Goal: Find specific page/section: Find specific page/section

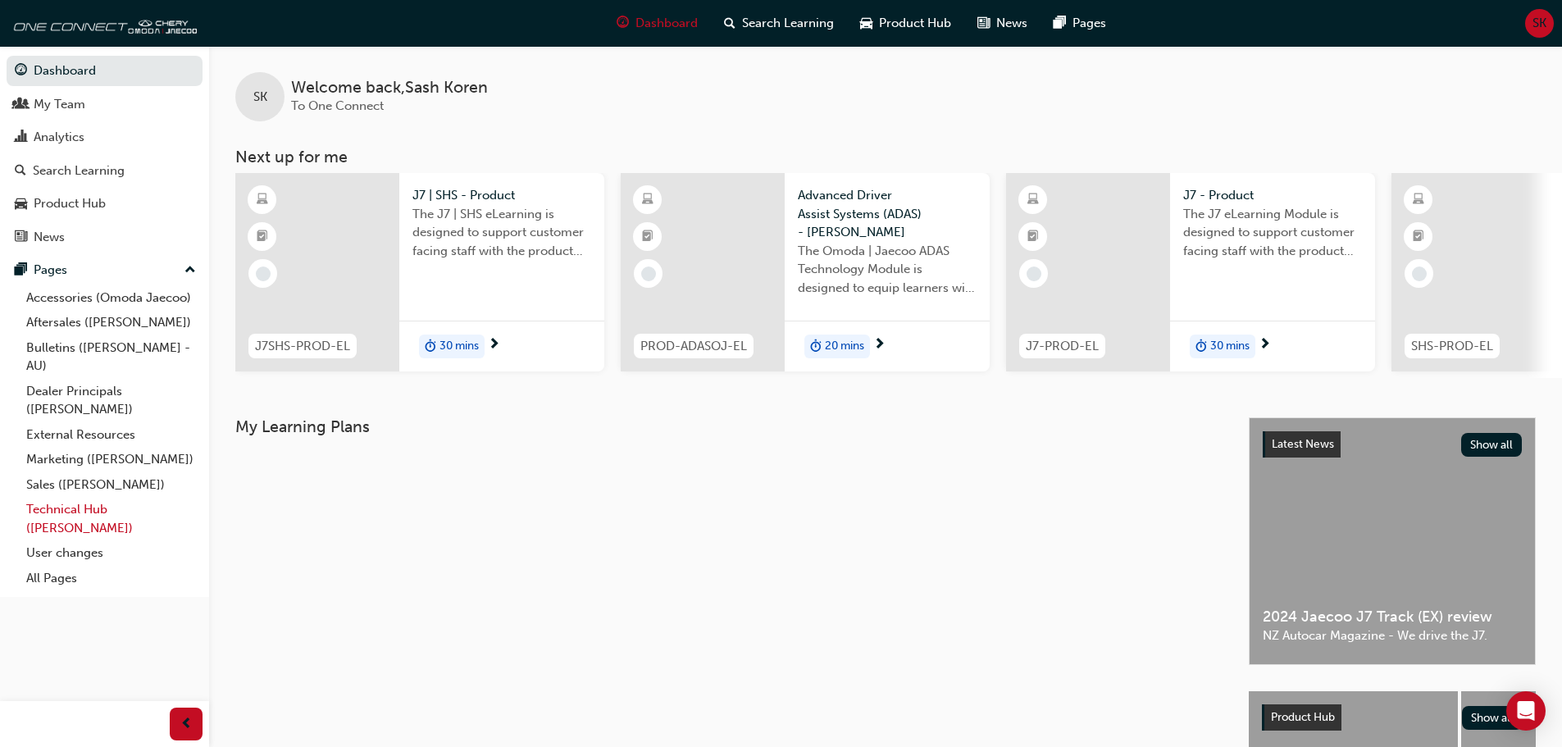
click at [99, 510] on link "Technical Hub ([PERSON_NAME])" at bounding box center [111, 518] width 183 height 43
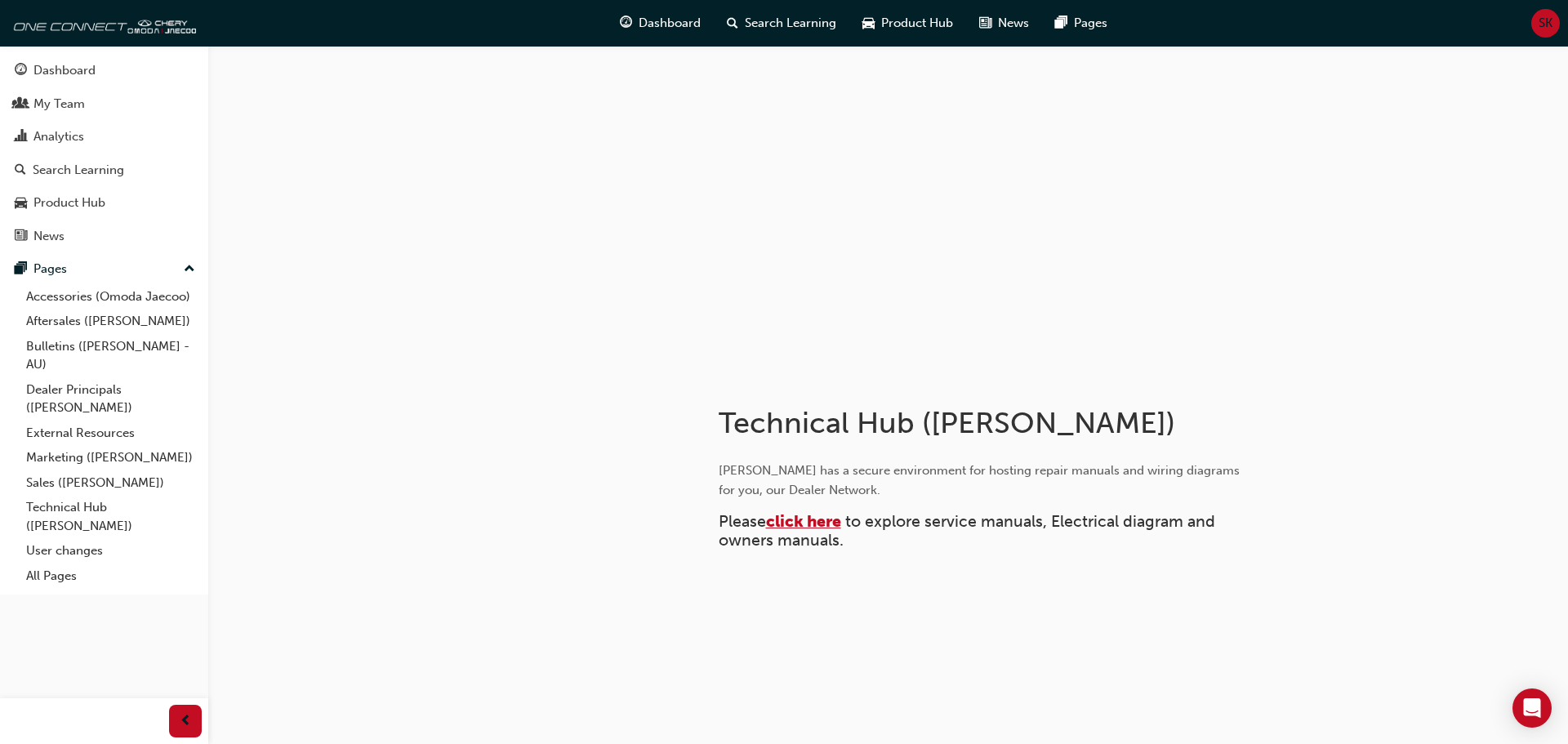
click at [820, 523] on span "click here" at bounding box center [803, 521] width 75 height 19
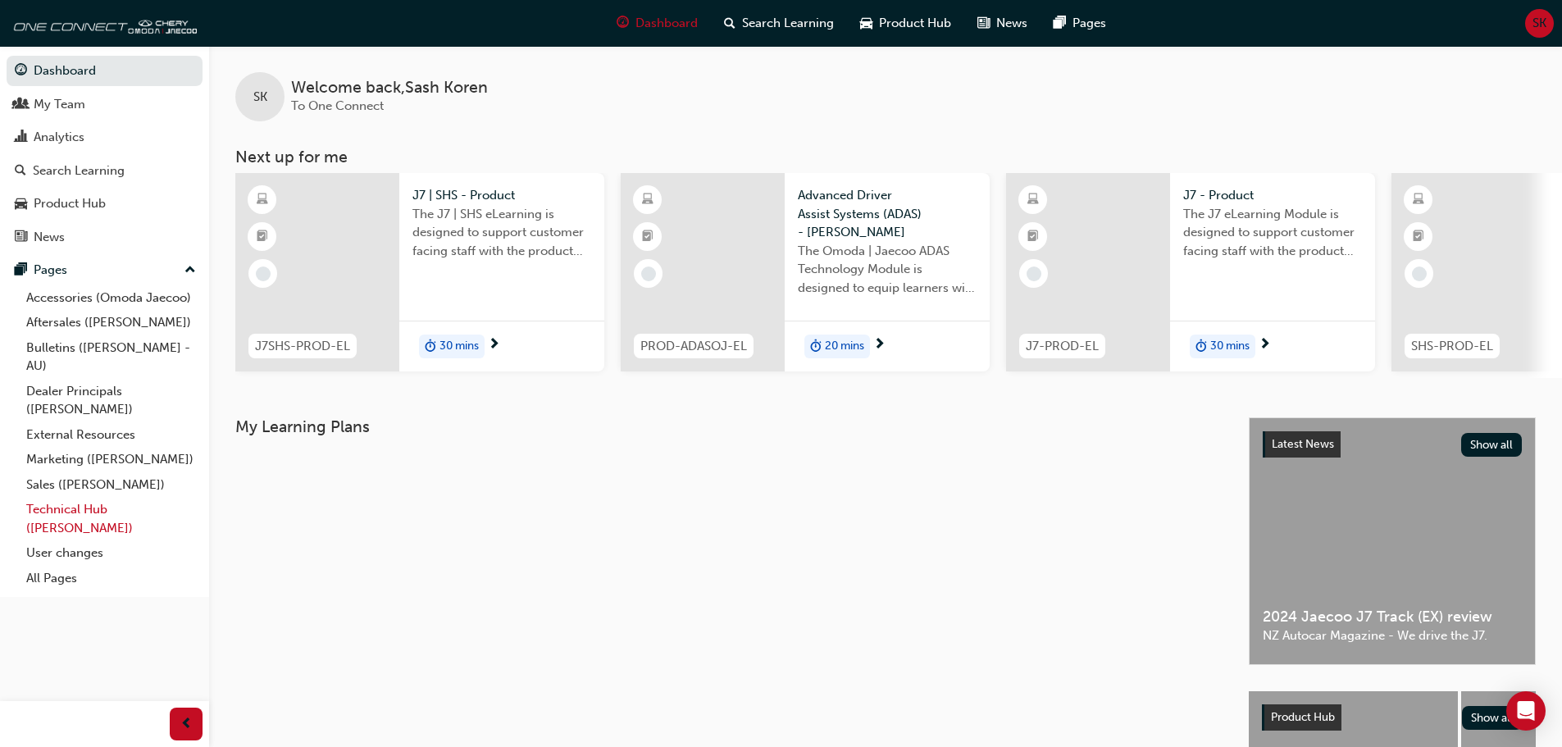
click at [100, 511] on link "Technical Hub ([PERSON_NAME])" at bounding box center [111, 518] width 183 height 43
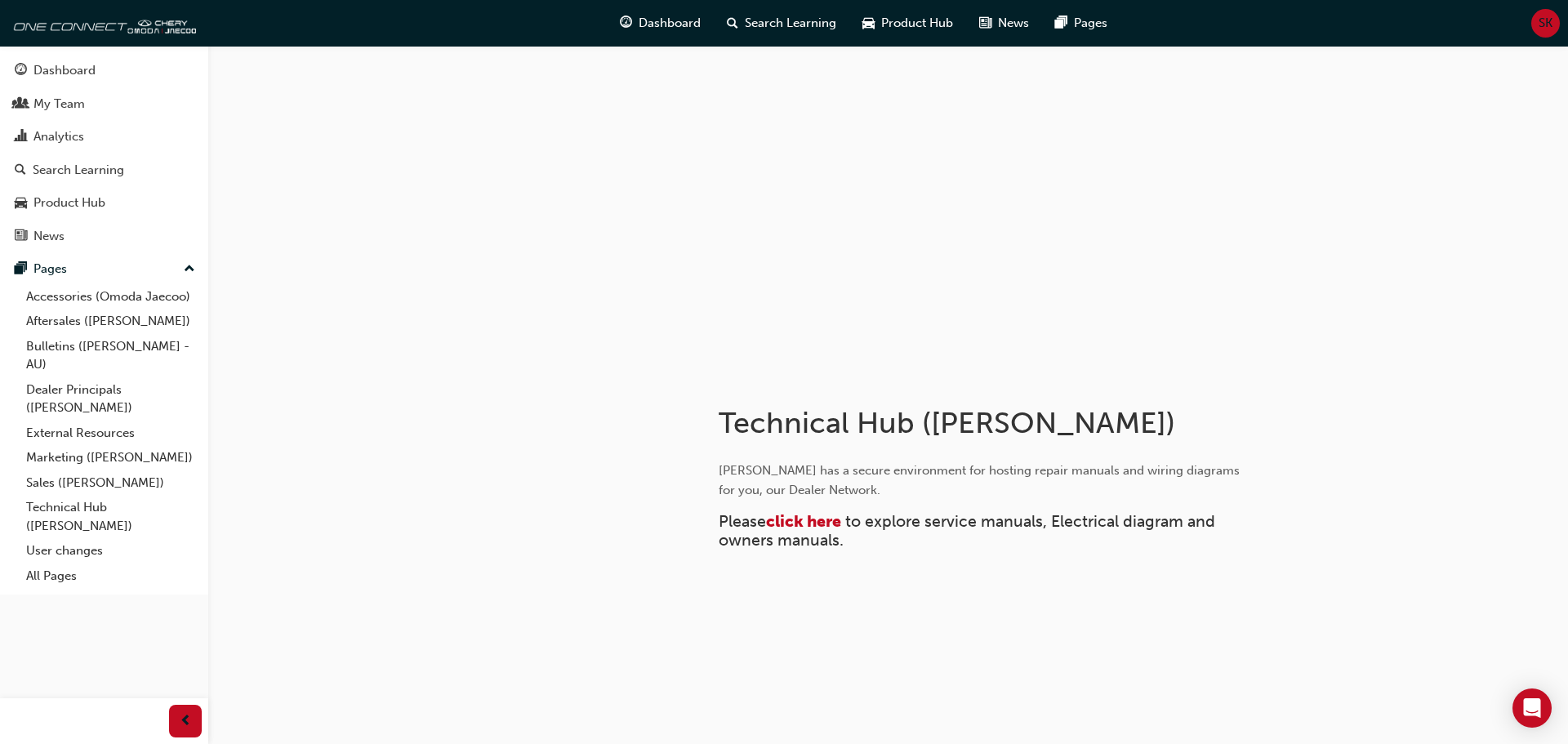
click at [816, 530] on span "to explore service manuals, Electrical diagram and owners manuals." at bounding box center [969, 531] width 501 height 38
click at [810, 518] on span "click here" at bounding box center [803, 521] width 75 height 19
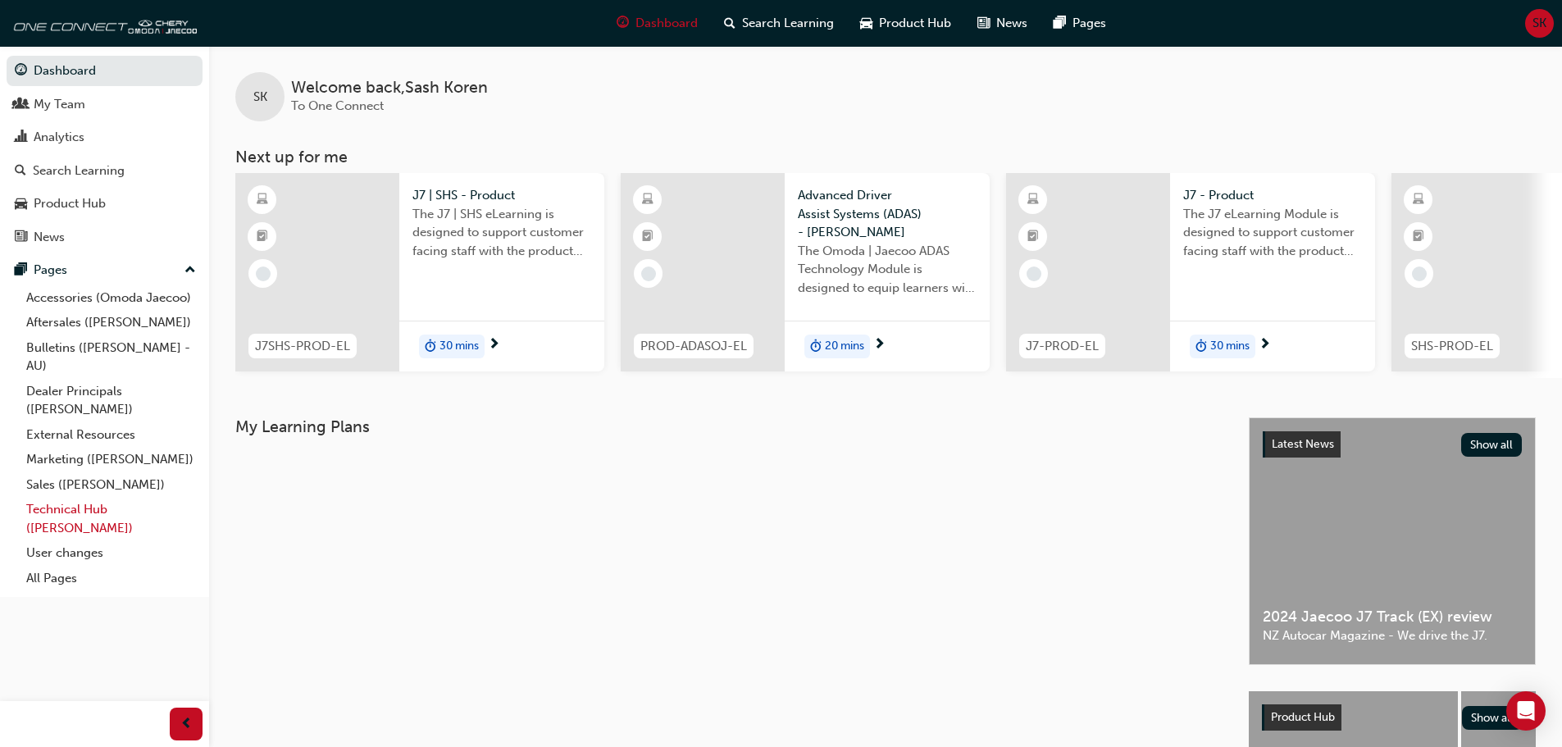
click at [113, 512] on link "Technical Hub ([PERSON_NAME])" at bounding box center [111, 518] width 183 height 43
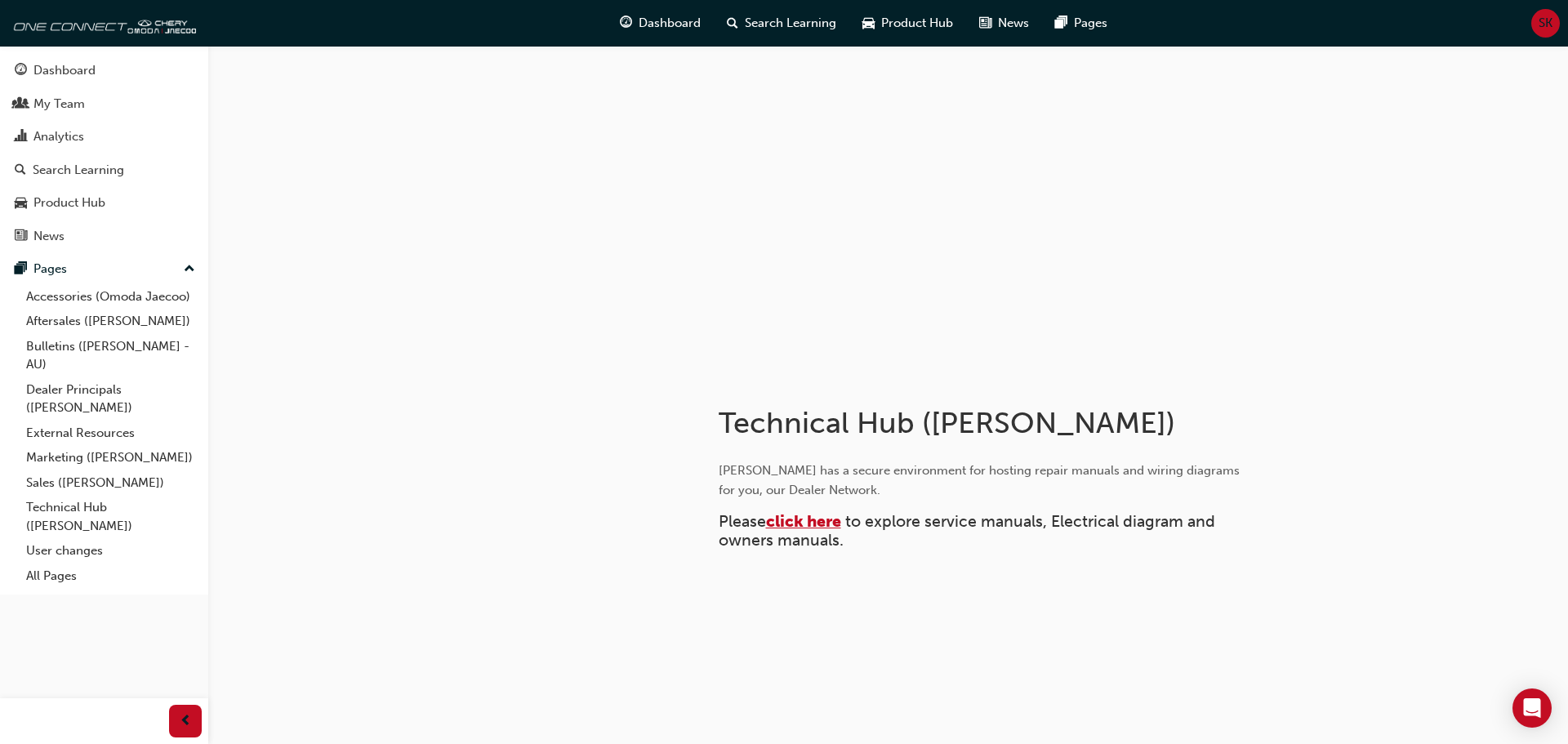
click at [801, 529] on span "click here" at bounding box center [803, 521] width 75 height 19
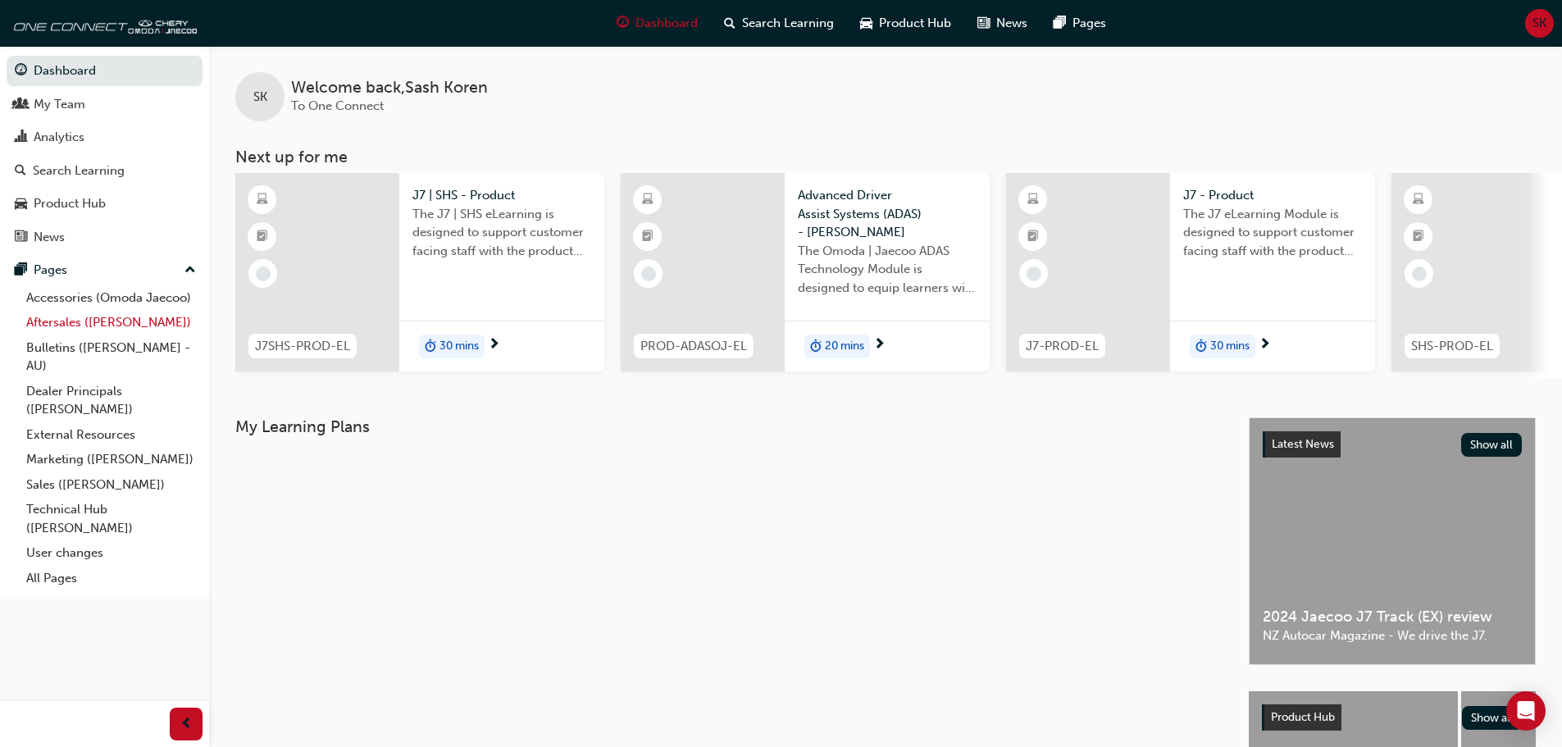
click at [112, 322] on link "Aftersales ([PERSON_NAME])" at bounding box center [111, 322] width 183 height 25
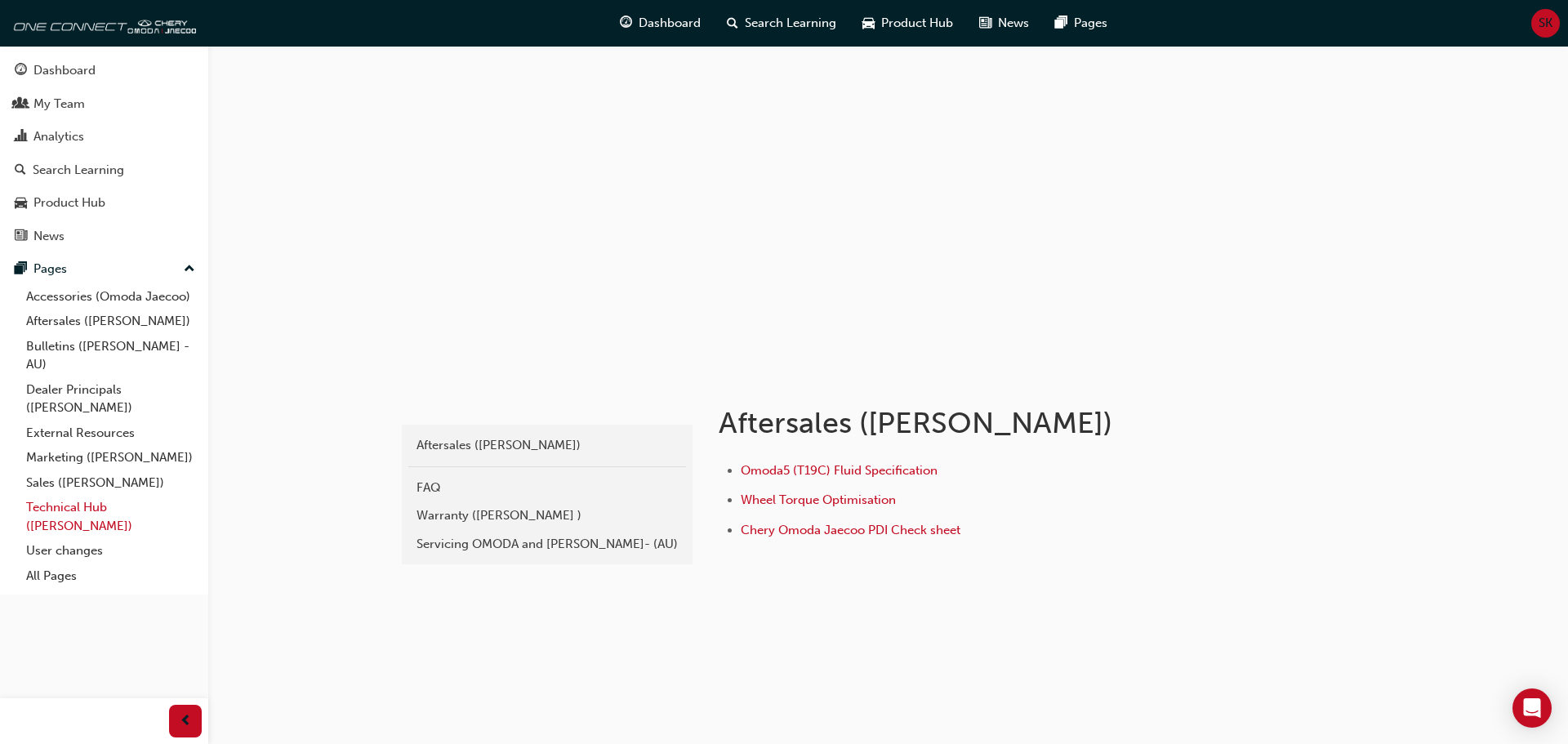
click at [95, 513] on link "Technical Hub ([PERSON_NAME])" at bounding box center [111, 516] width 182 height 43
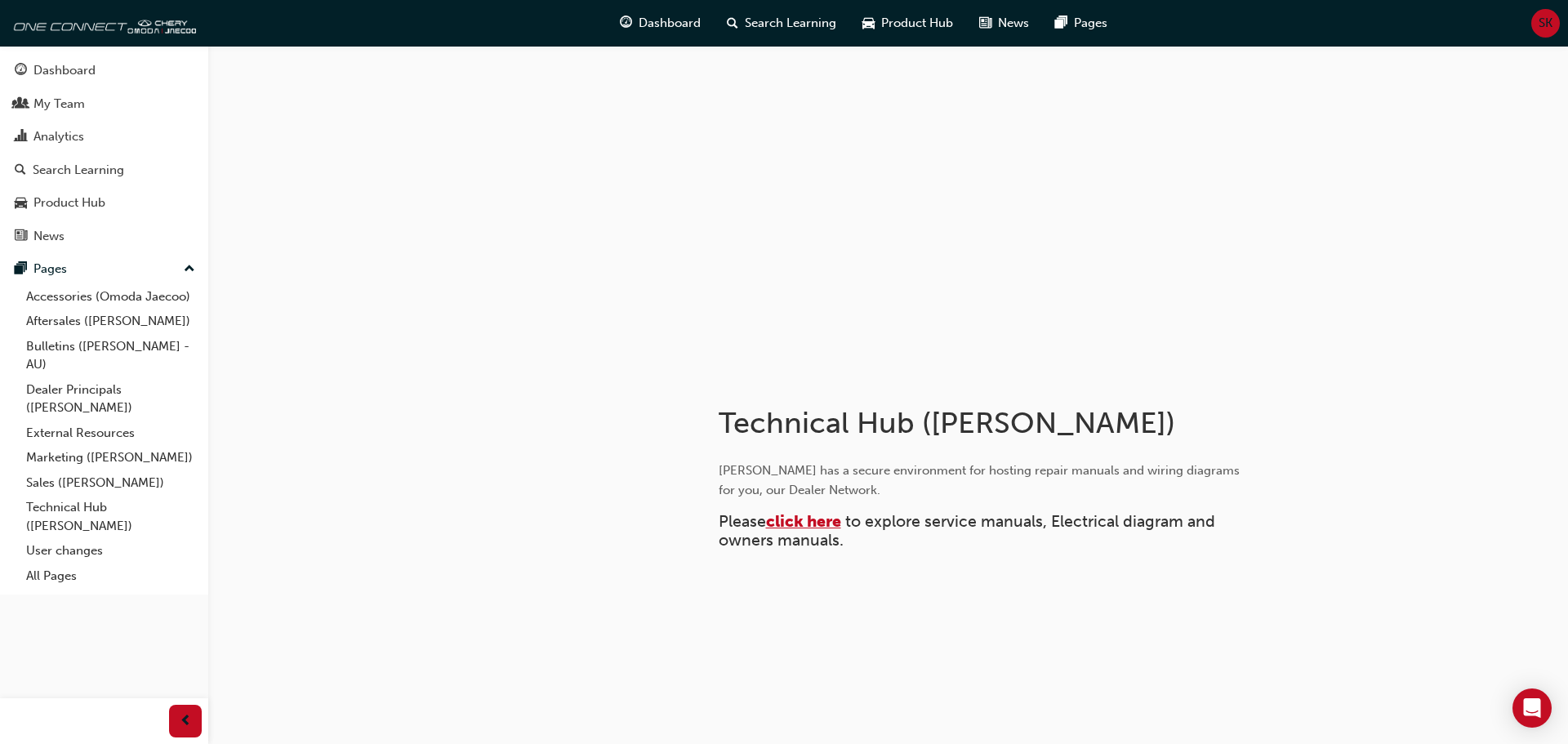
click at [792, 518] on span "click here" at bounding box center [803, 521] width 75 height 19
